Goal: Task Accomplishment & Management: Use online tool/utility

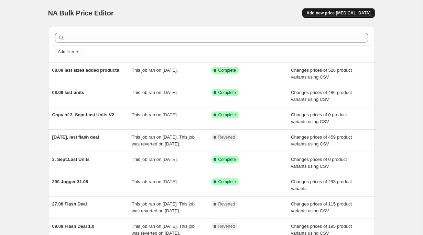
click at [341, 13] on span "Add new price [MEDICAL_DATA]" at bounding box center [338, 12] width 64 height 5
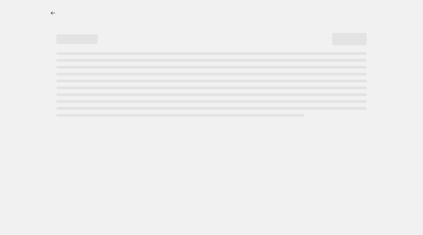
select select "percentage"
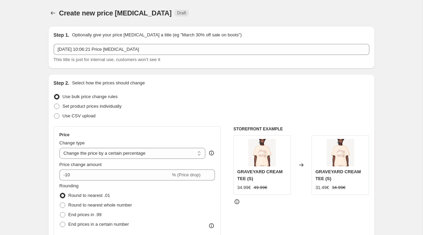
click at [157, 55] on div "[DATE] 10:06:21 Price [MEDICAL_DATA] This title is just for internal use, custo…" at bounding box center [212, 53] width 316 height 19
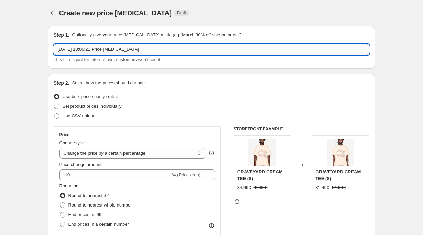
click at [159, 51] on input "[DATE] 10:06:21 Price [MEDICAL_DATA]" at bounding box center [212, 49] width 316 height 11
type input "WMC Flash Sale 26.09"
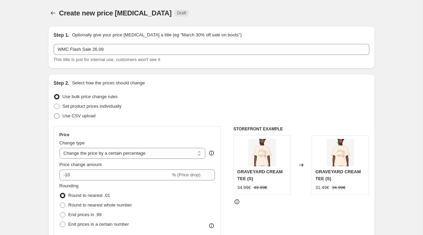
click at [95, 117] on span "Use CSV upload" at bounding box center [79, 115] width 33 height 5
click at [54, 114] on input "Use CSV upload" at bounding box center [54, 113] width 0 height 0
radio input "true"
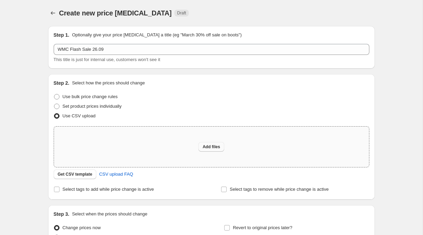
click at [207, 146] on span "Add files" at bounding box center [211, 146] width 18 height 5
type input "C:\fakepath\WMC Flash Sale [DATE] - Bulk CSV CLEAN.csv"
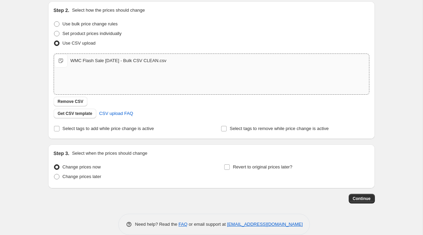
scroll to position [83, 0]
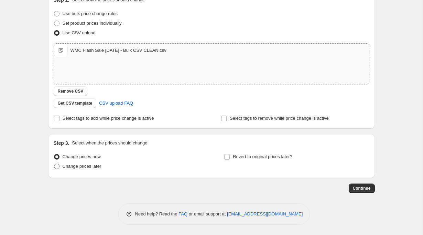
click at [89, 170] on label "Change prices later" at bounding box center [78, 167] width 48 height 10
click at [54, 164] on input "Change prices later" at bounding box center [54, 164] width 0 height 0
radio input "true"
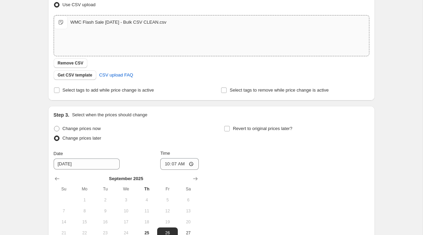
scroll to position [145, 0]
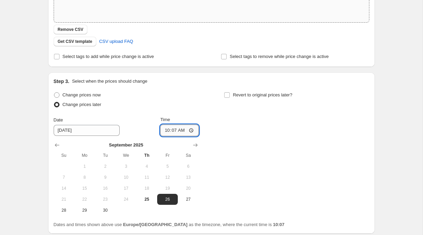
click at [175, 131] on input "10:07" at bounding box center [179, 131] width 38 height 12
click at [261, 145] on div "Change prices now Change prices later Date [DATE] Time 12:00 [DATE] Su Mo Tu We…" at bounding box center [212, 153] width 316 height 126
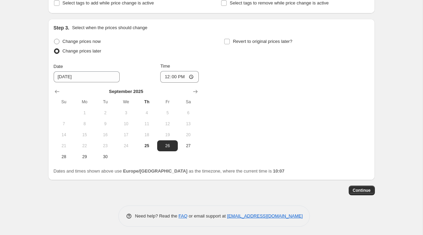
scroll to position [201, 0]
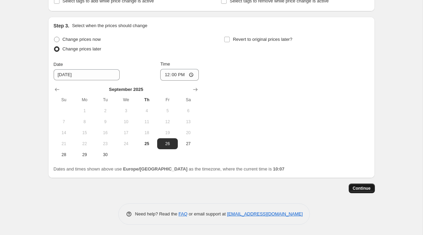
click at [356, 191] on span "Continue" at bounding box center [362, 188] width 18 height 5
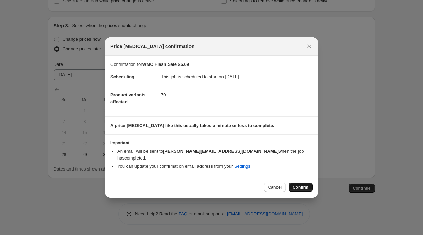
click at [295, 185] on span "Confirm" at bounding box center [300, 187] width 16 height 5
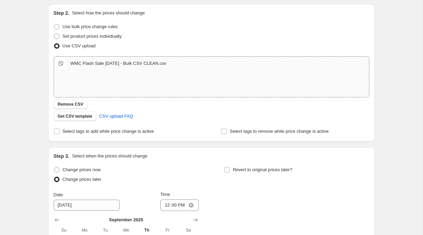
scroll to position [243, 0]
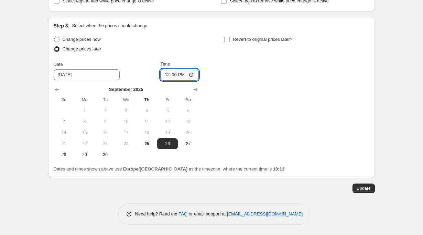
click at [174, 74] on input "12:00" at bounding box center [179, 75] width 38 height 12
type input "15:00"
click at [359, 188] on span "Update" at bounding box center [363, 188] width 14 height 5
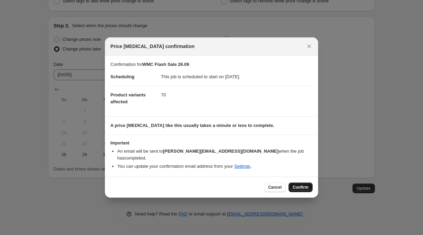
click at [298, 187] on span "Confirm" at bounding box center [300, 187] width 16 height 5
